Goal: Transaction & Acquisition: Purchase product/service

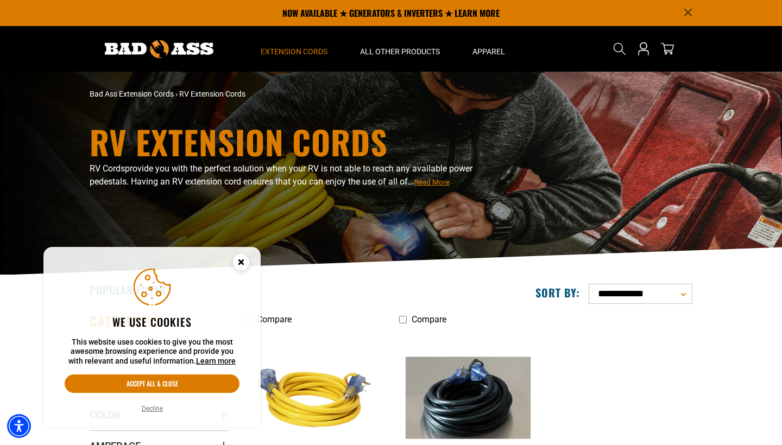
click at [242, 262] on icon "Cookie Consent" at bounding box center [241, 262] width 4 height 4
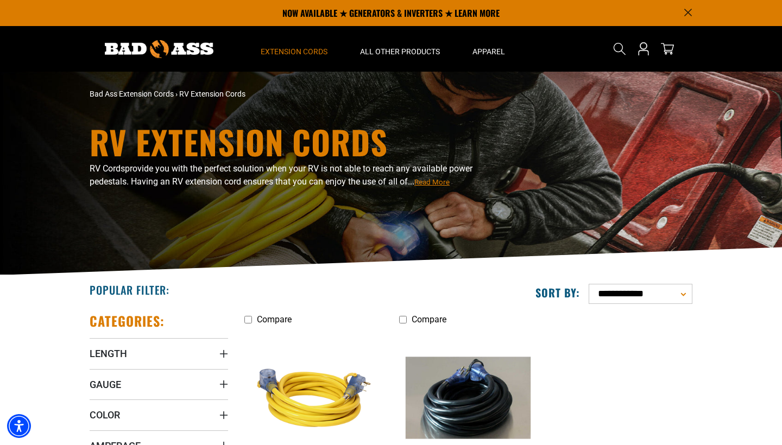
click at [463, 292] on div "**********" at bounding box center [545, 294] width 293 height 20
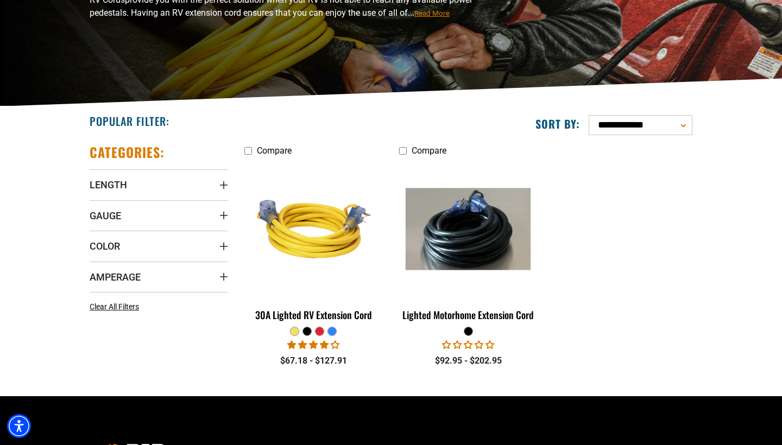
scroll to position [172, 0]
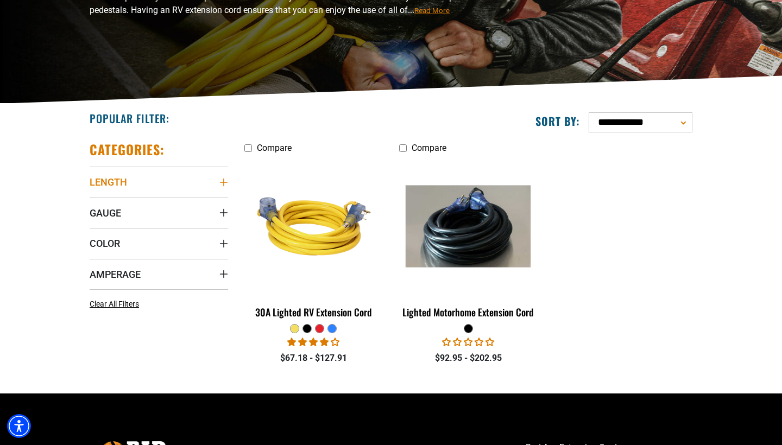
click at [115, 181] on span "Length" at bounding box center [108, 182] width 37 height 12
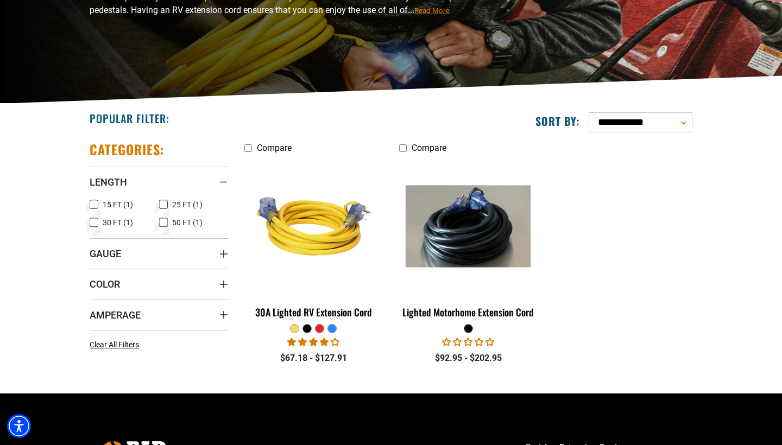
click at [165, 223] on icon at bounding box center [163, 223] width 9 height 14
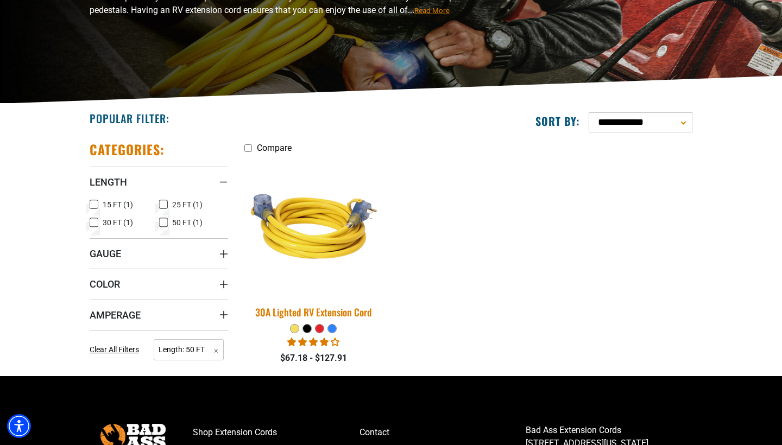
click at [334, 312] on div "30A Lighted RV Extension Cord" at bounding box center [313, 312] width 138 height 10
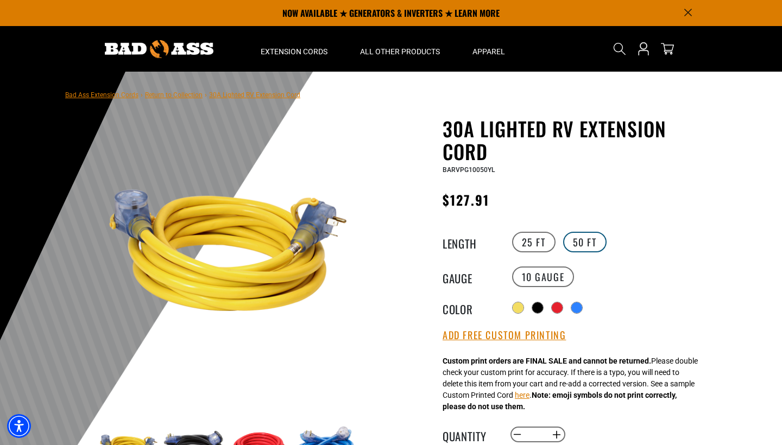
click at [579, 239] on label "50 FT" at bounding box center [584, 242] width 43 height 21
